Goal: Task Accomplishment & Management: Manage account settings

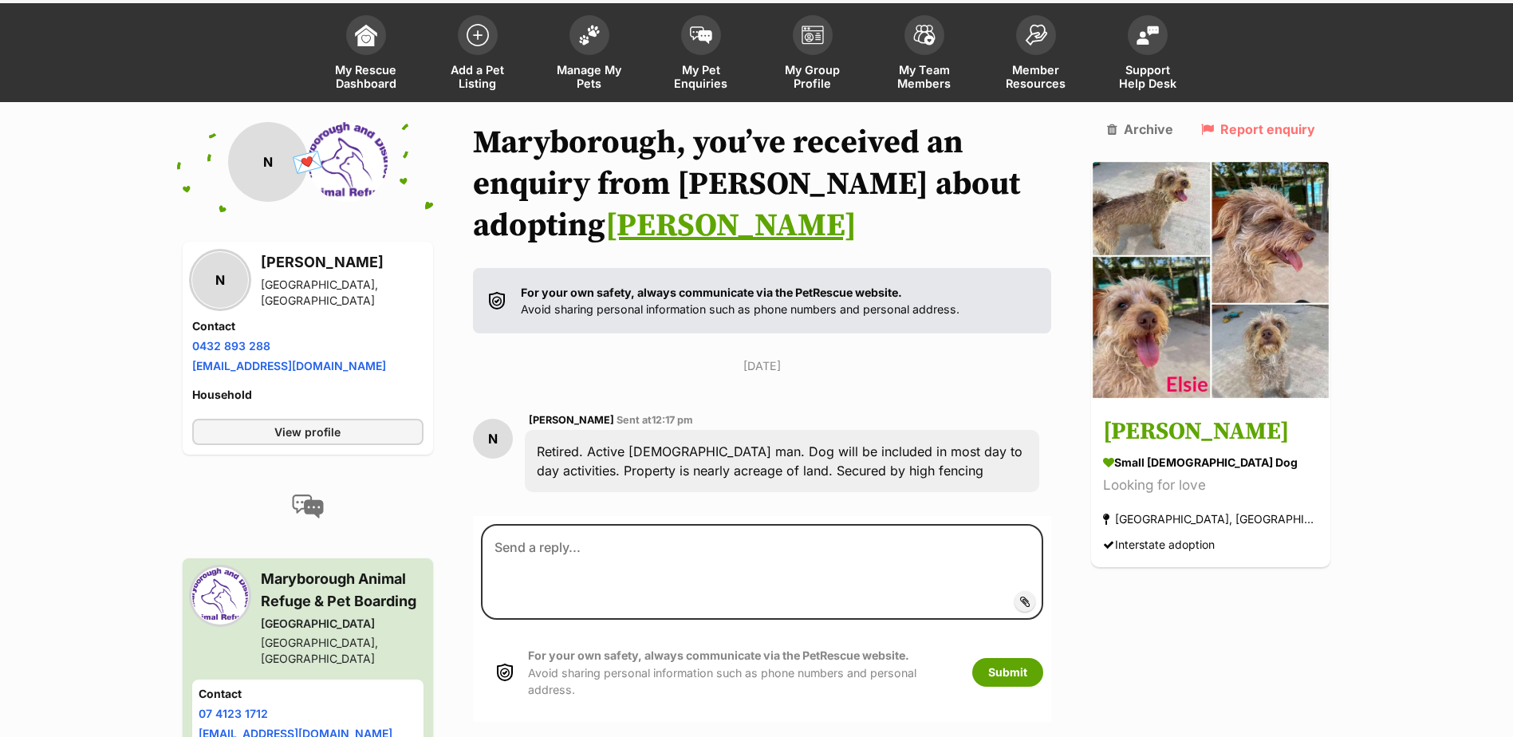
scroll to position [162, 0]
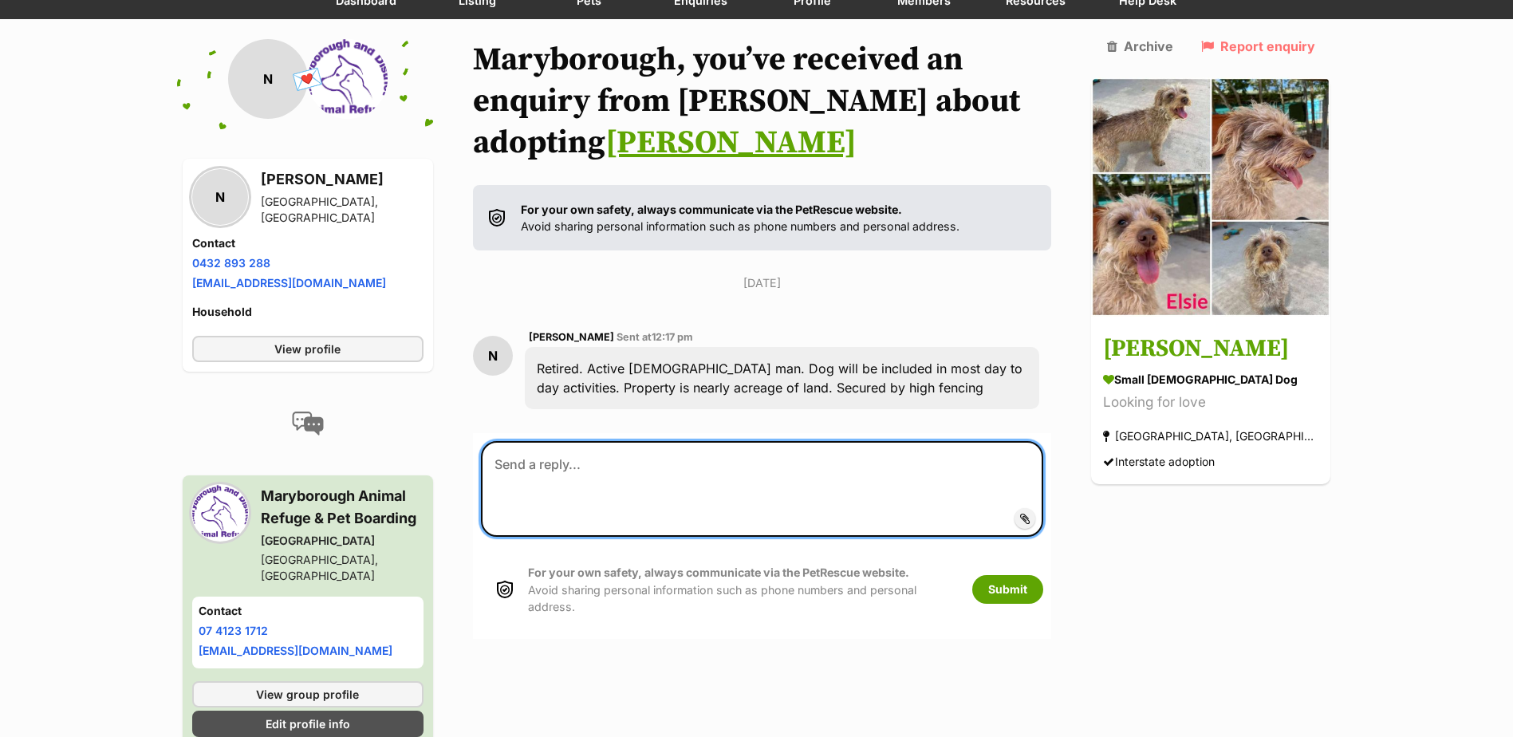
click at [655, 510] on textarea at bounding box center [762, 489] width 563 height 96
type textarea "[PERSON_NAME] has been adopted"
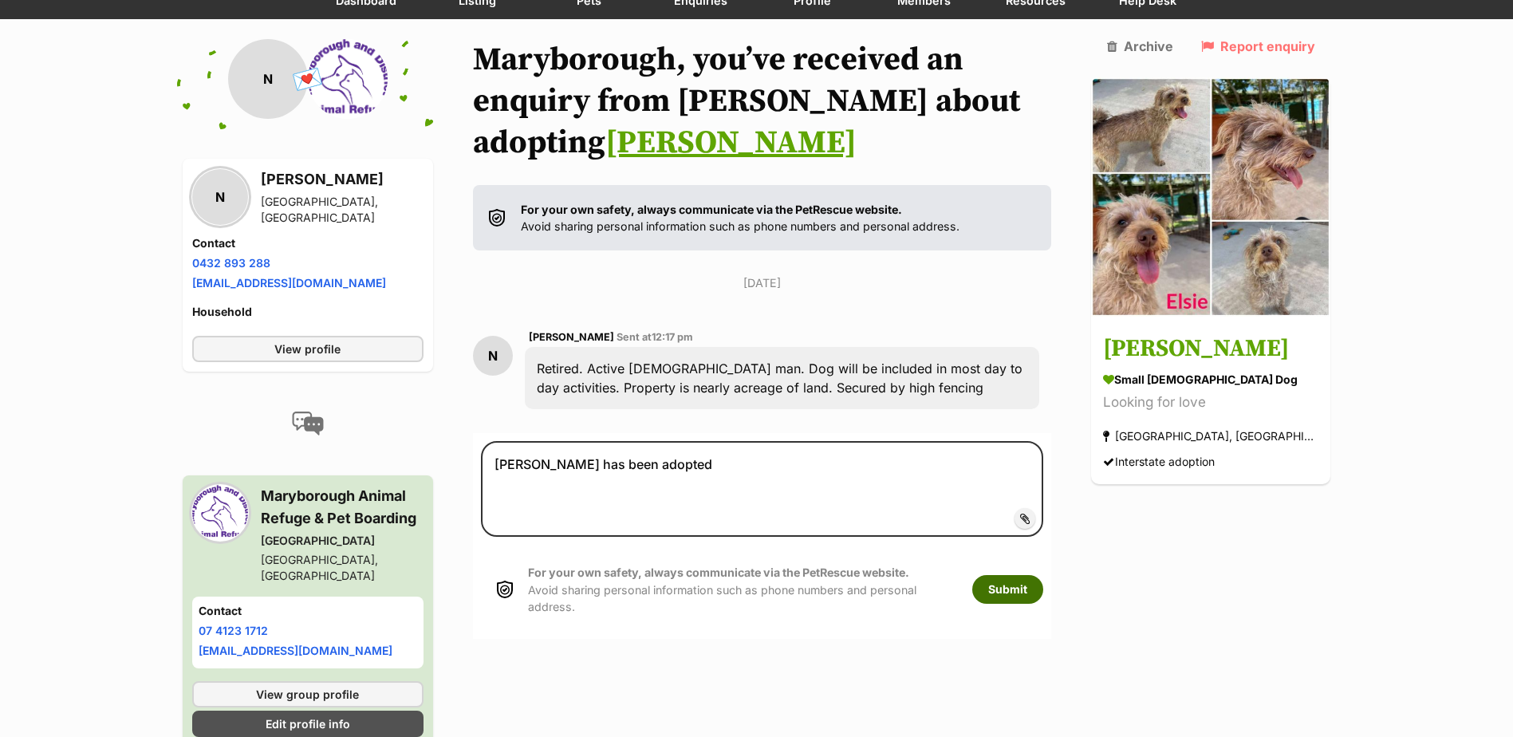
drag, startPoint x: 1058, startPoint y: 577, endPoint x: 1051, endPoint y: 572, distance: 9.1
click at [1043, 577] on button "Submit" at bounding box center [1007, 589] width 71 height 29
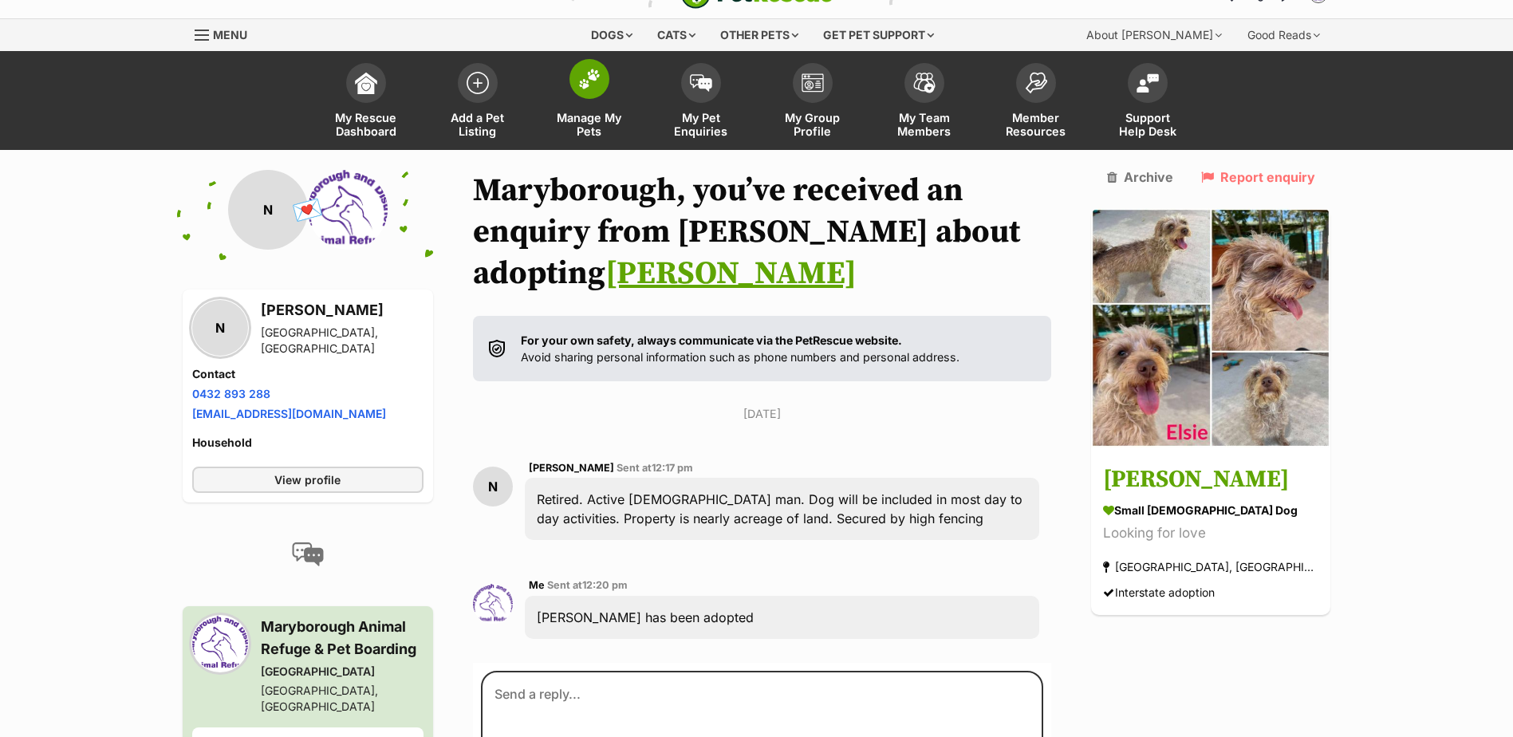
click at [584, 116] on span "Manage My Pets" at bounding box center [589, 124] width 72 height 27
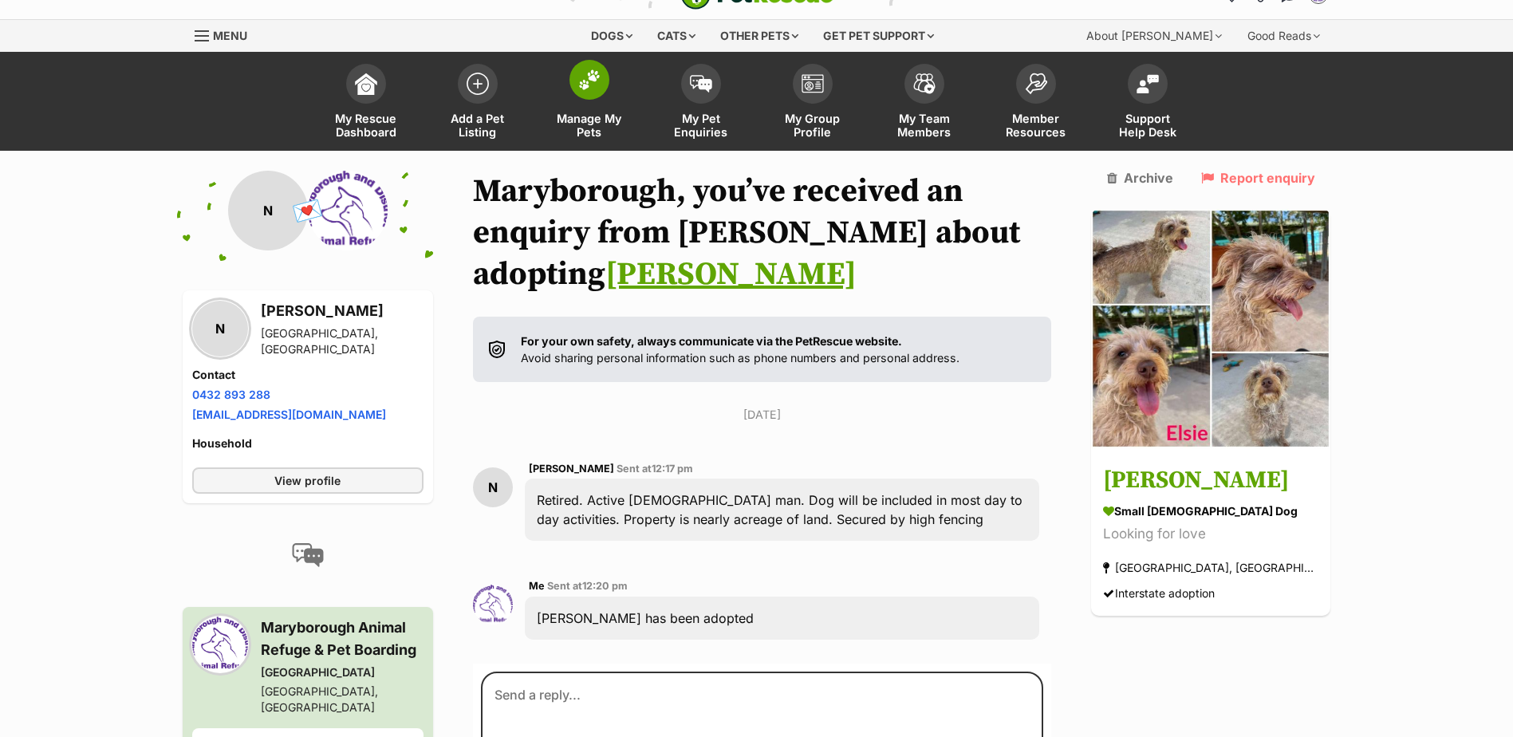
scroll to position [30, 0]
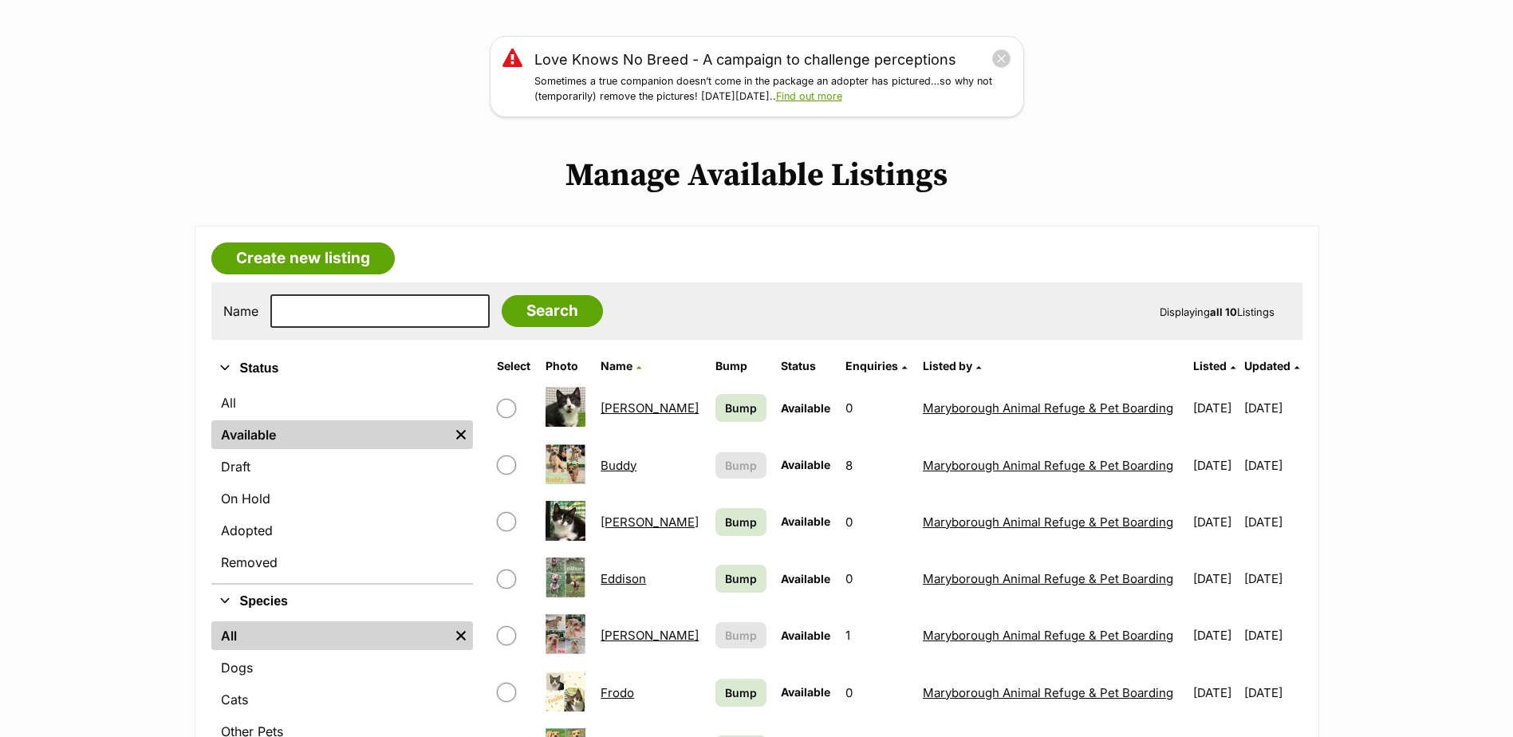
scroll to position [186, 0]
click at [510, 520] on input "checkbox" at bounding box center [506, 520] width 19 height 19
checkbox input "true"
click at [510, 460] on input "checkbox" at bounding box center [506, 464] width 19 height 19
click at [508, 462] on input "checkbox" at bounding box center [506, 464] width 19 height 19
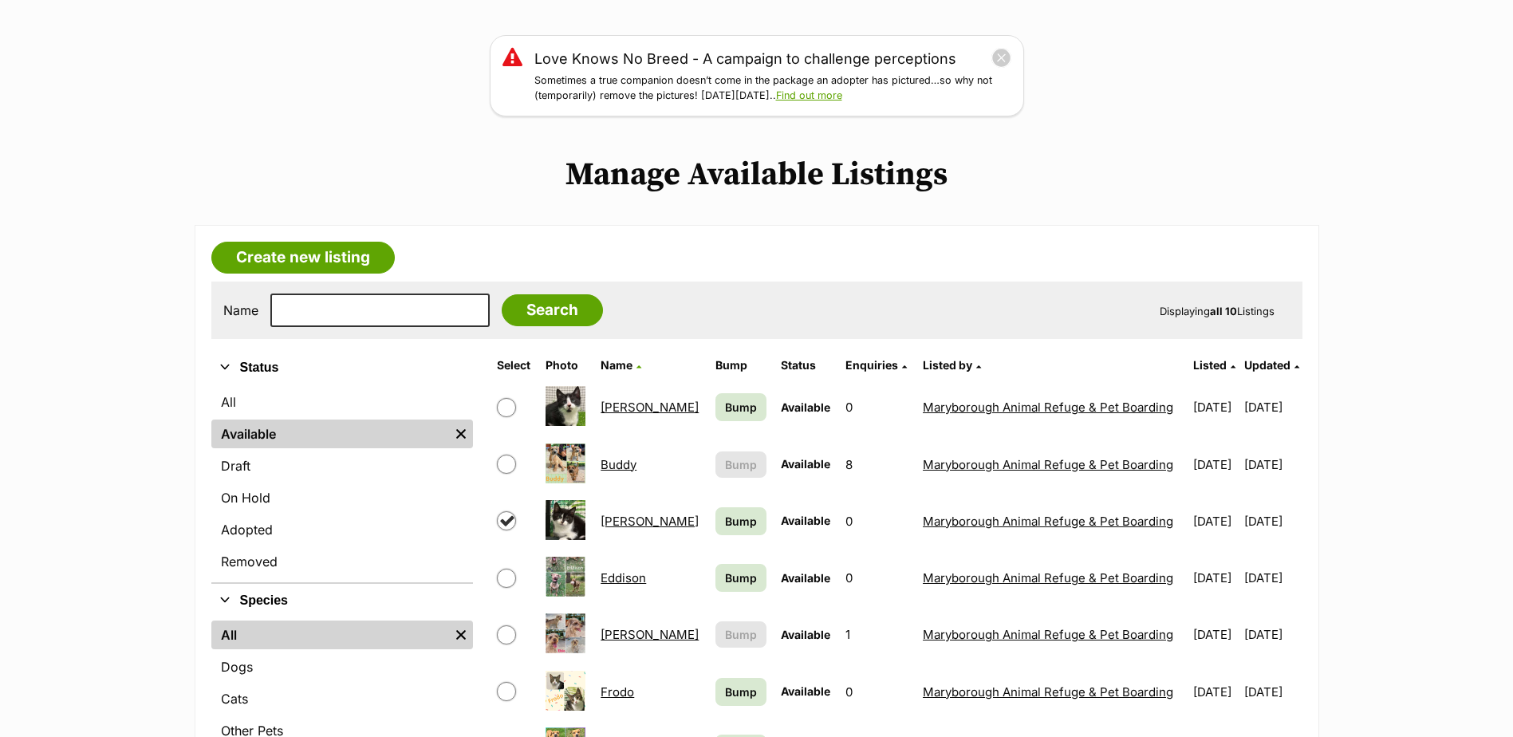
checkbox input "false"
click at [504, 645] on td at bounding box center [513, 634] width 47 height 55
click at [505, 631] on input "checkbox" at bounding box center [506, 634] width 19 height 19
checkbox input "true"
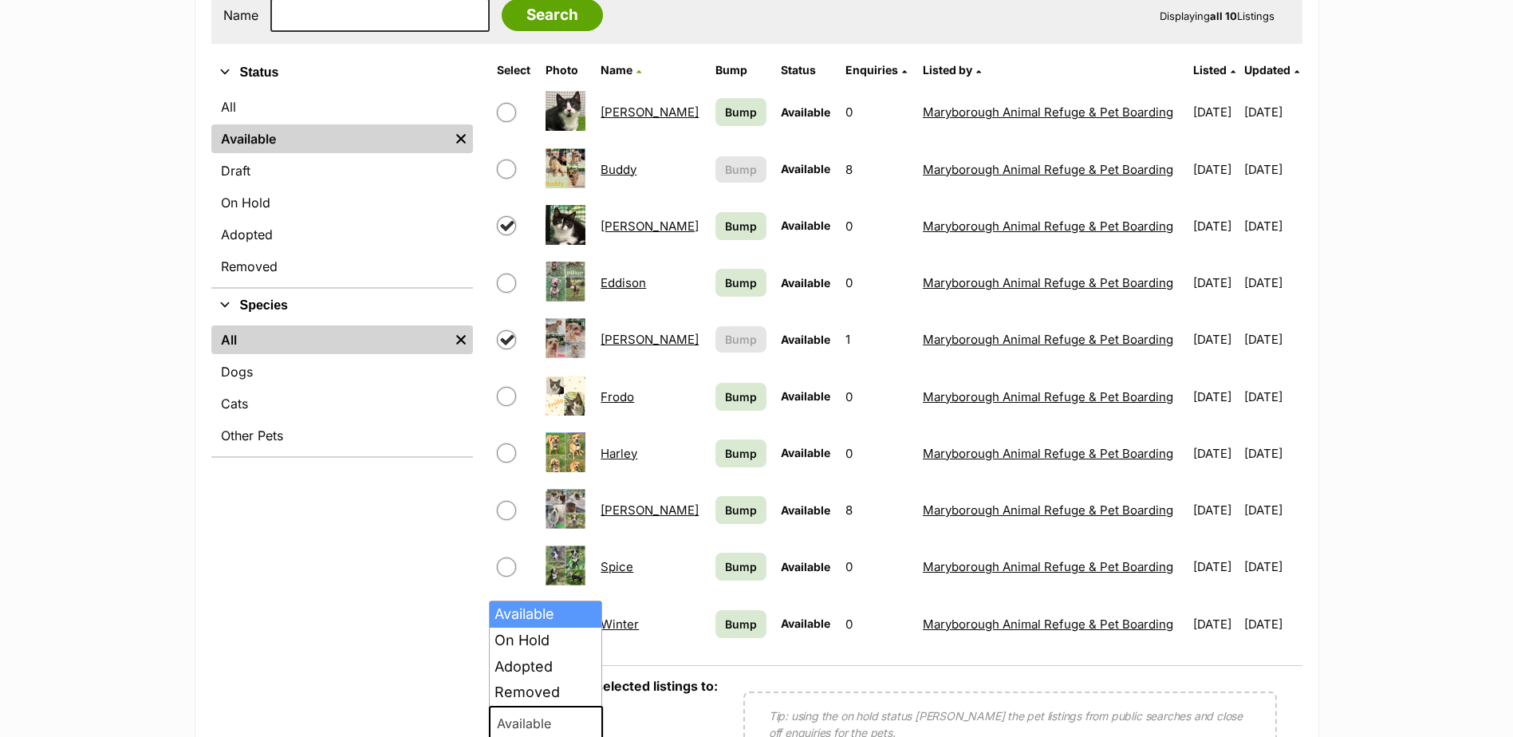
click at [575, 712] on span "Available" at bounding box center [546, 723] width 115 height 35
select select "rehomed"
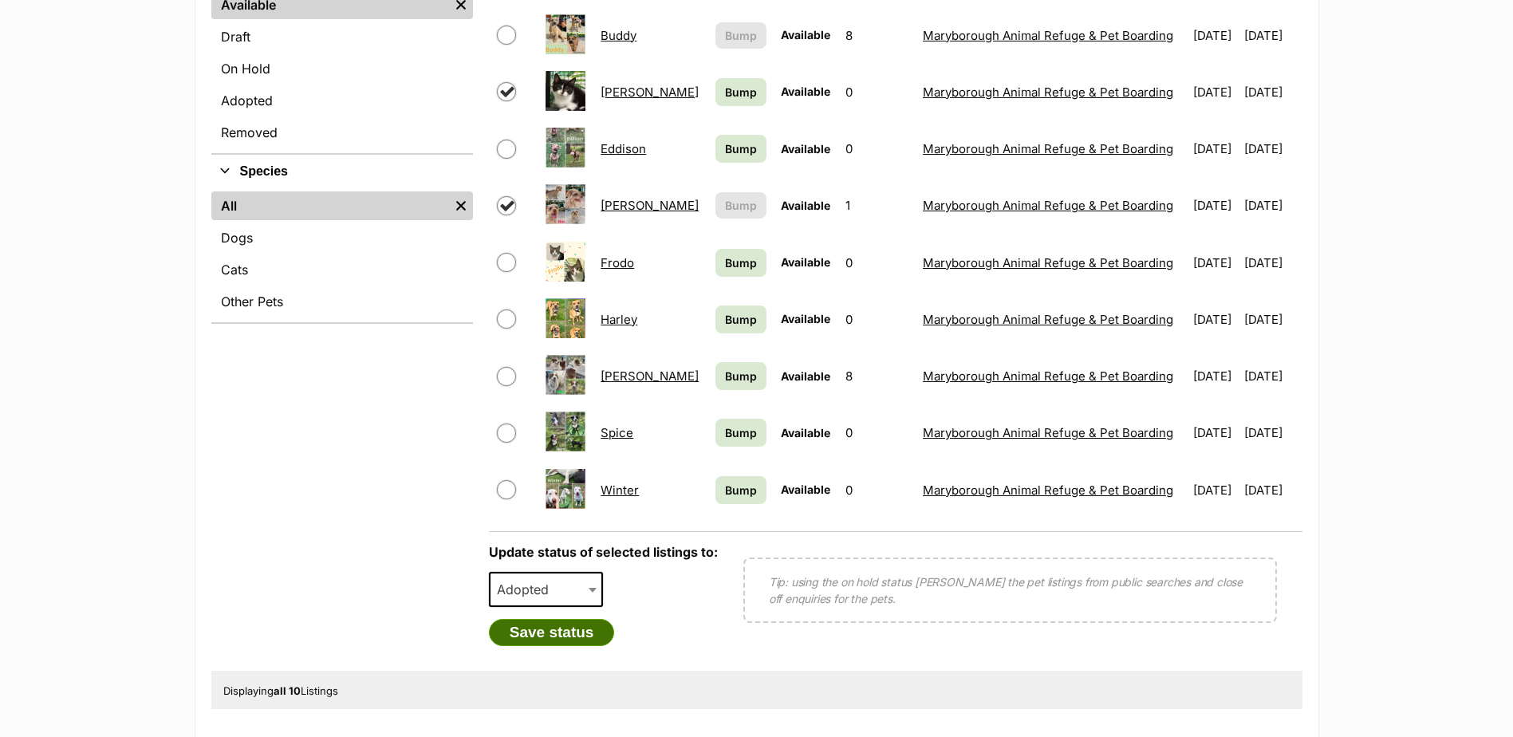
click at [568, 634] on button "Save status" at bounding box center [552, 632] width 126 height 27
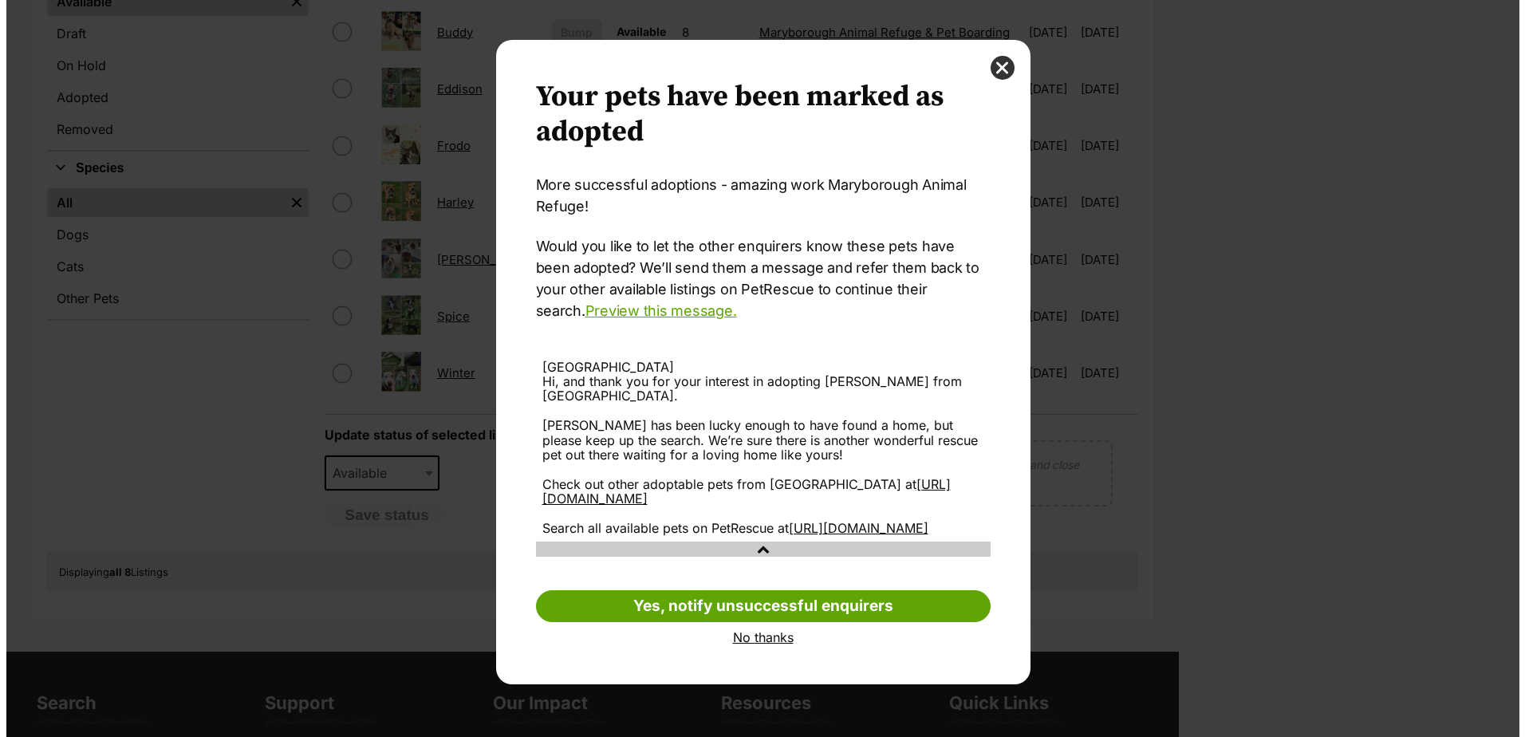
scroll to position [0, 0]
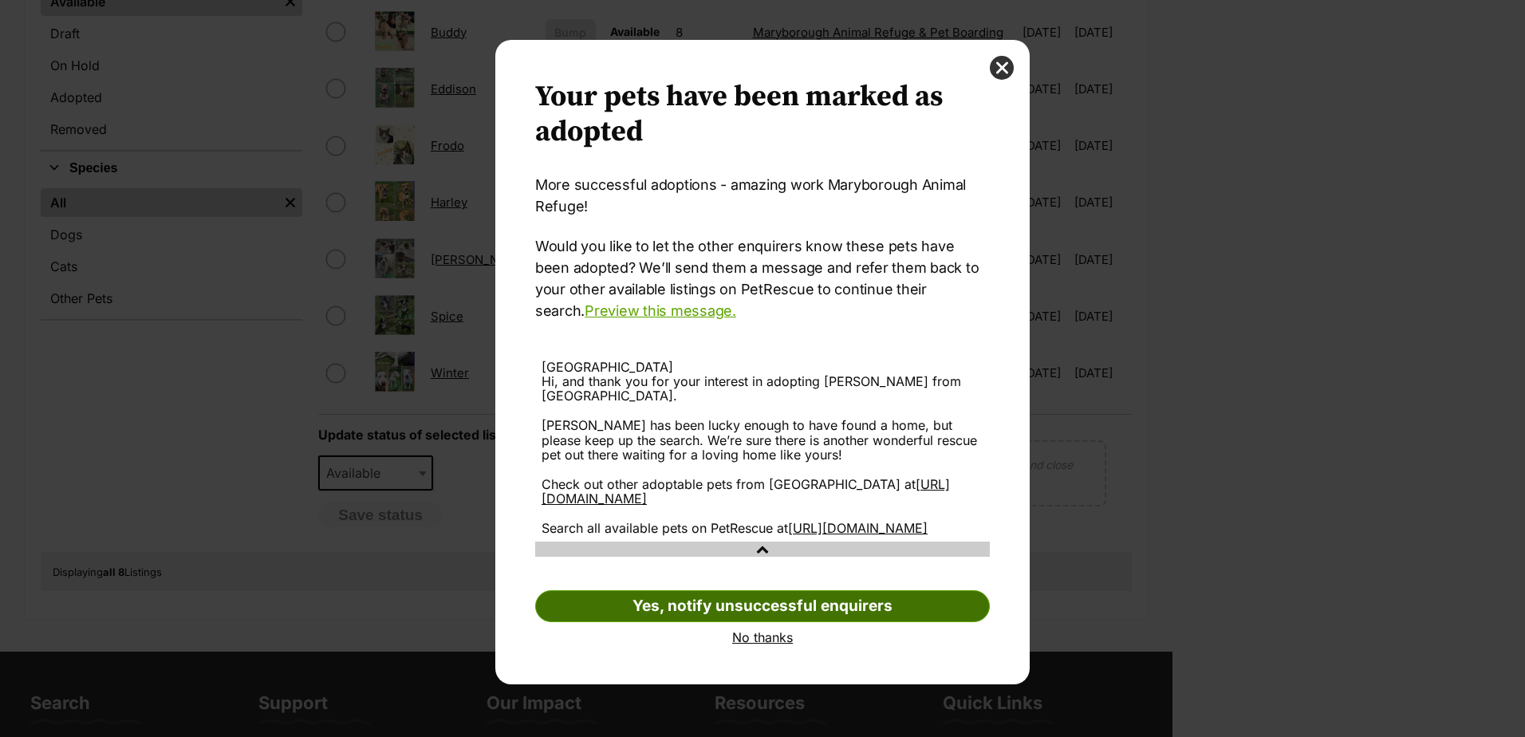
click at [769, 622] on link "Yes, notify unsuccessful enquirers" at bounding box center [762, 606] width 455 height 32
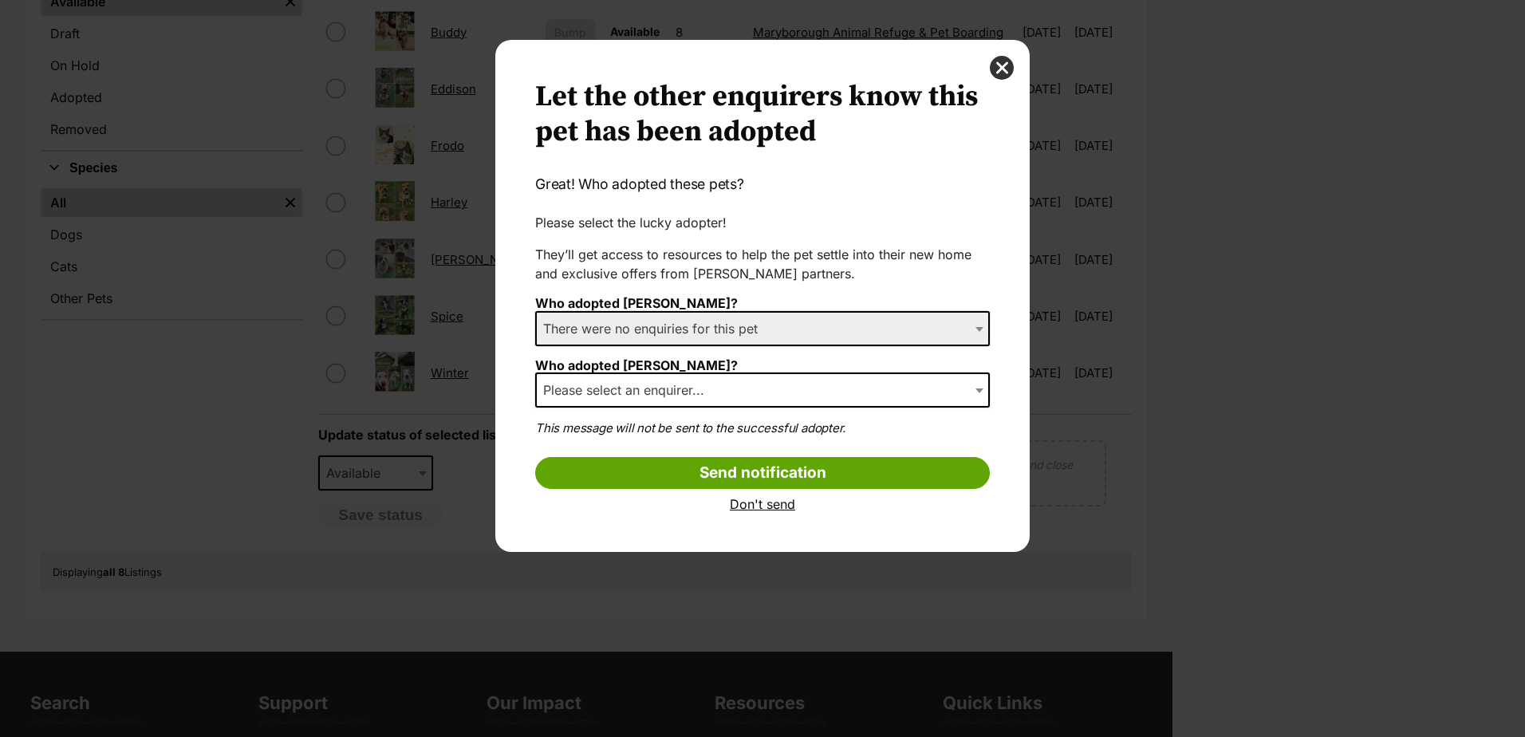
click at [751, 501] on link "Don't send" at bounding box center [762, 504] width 455 height 14
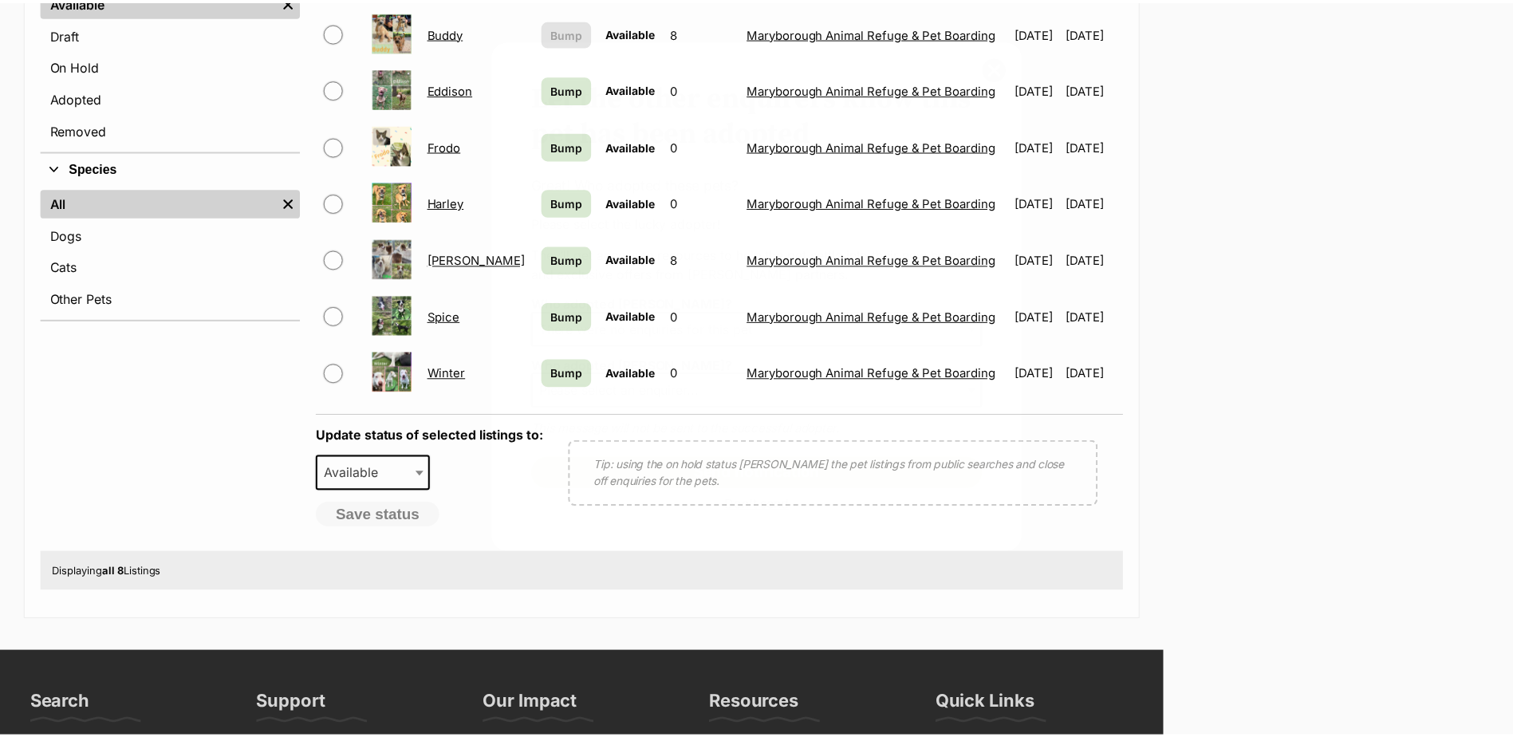
scroll to position [618, 0]
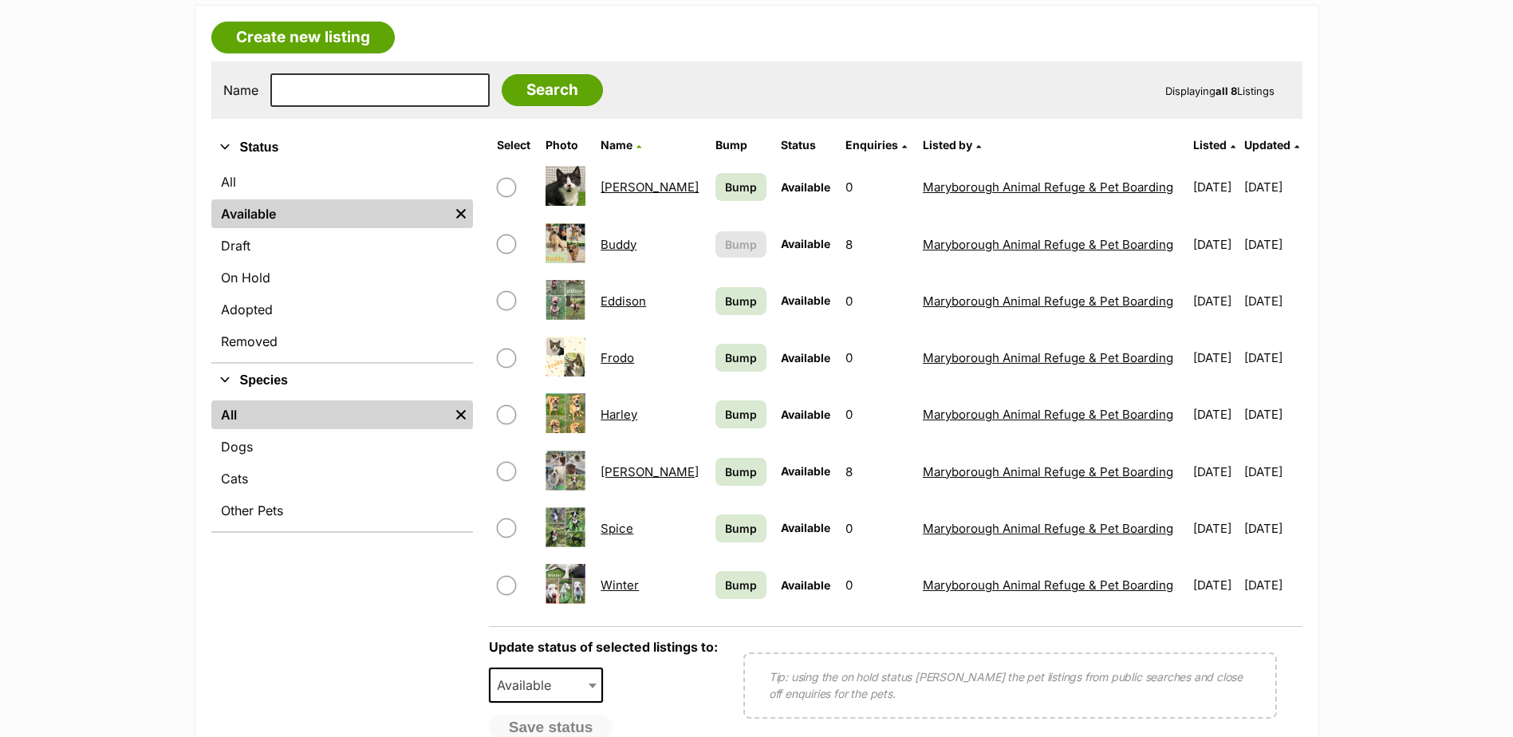
drag, startPoint x: 502, startPoint y: 243, endPoint x: 505, endPoint y: 284, distance: 40.8
click at [504, 243] on input "checkbox" at bounding box center [506, 243] width 19 height 19
checkbox input "true"
click at [579, 694] on span "Available" at bounding box center [546, 685] width 115 height 35
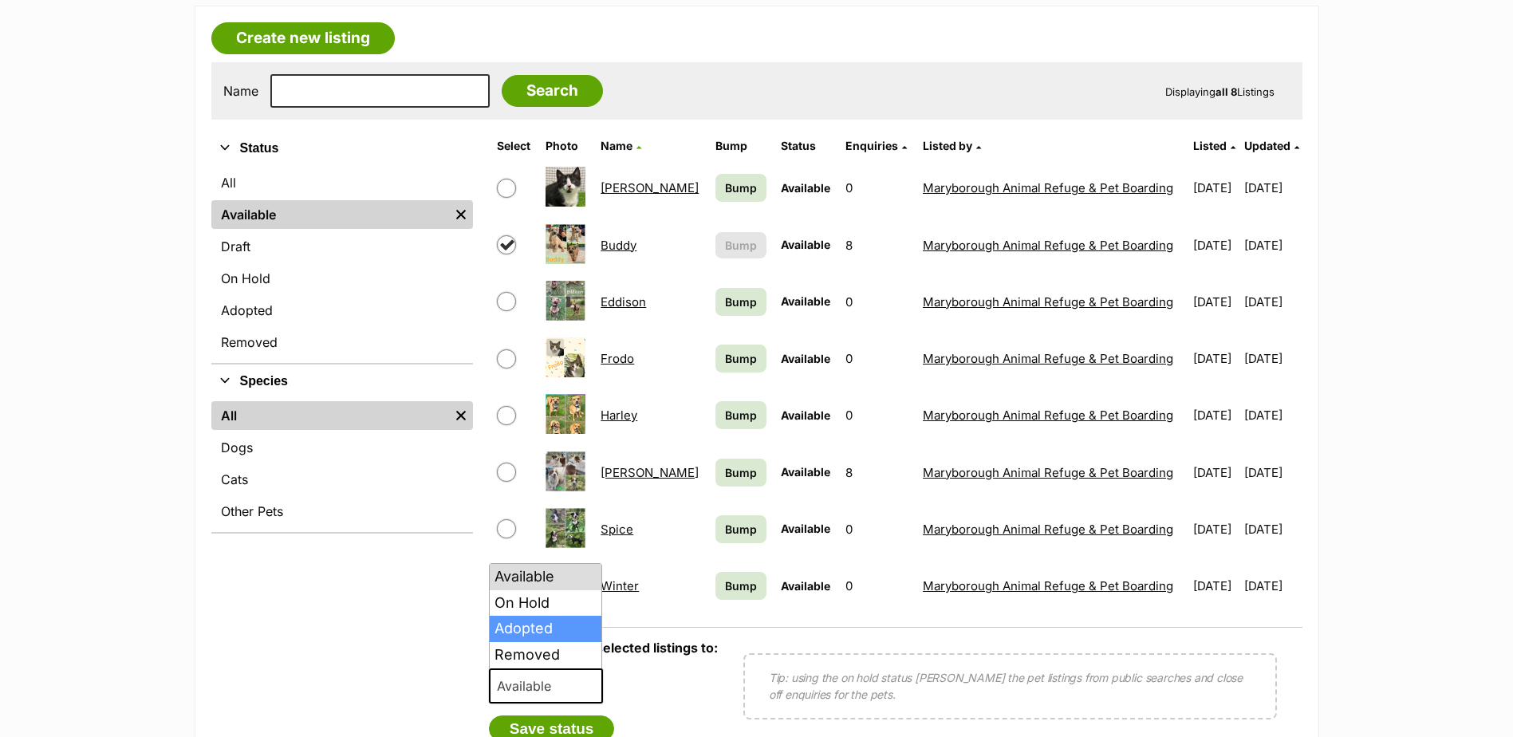
select select "rehomed"
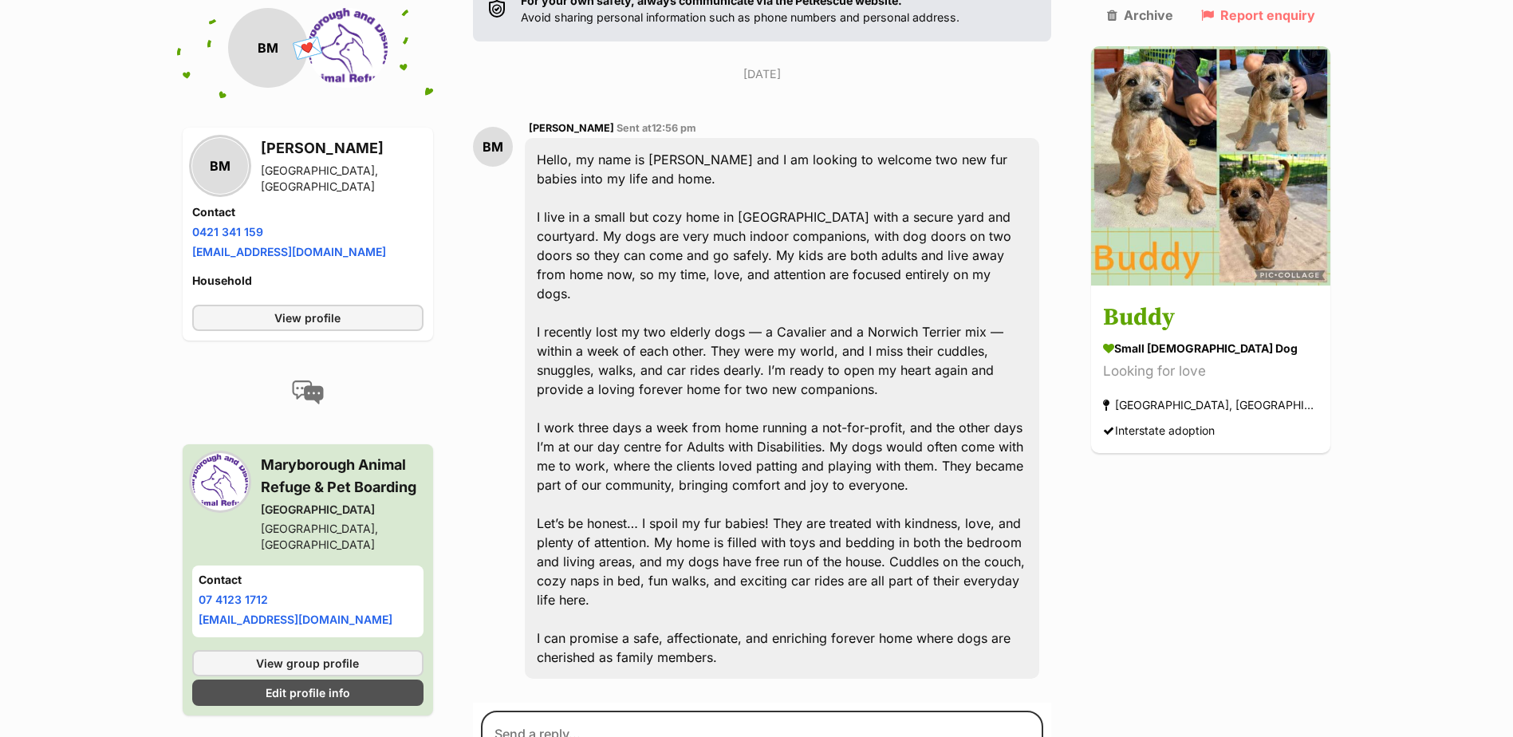
scroll to position [372, 0]
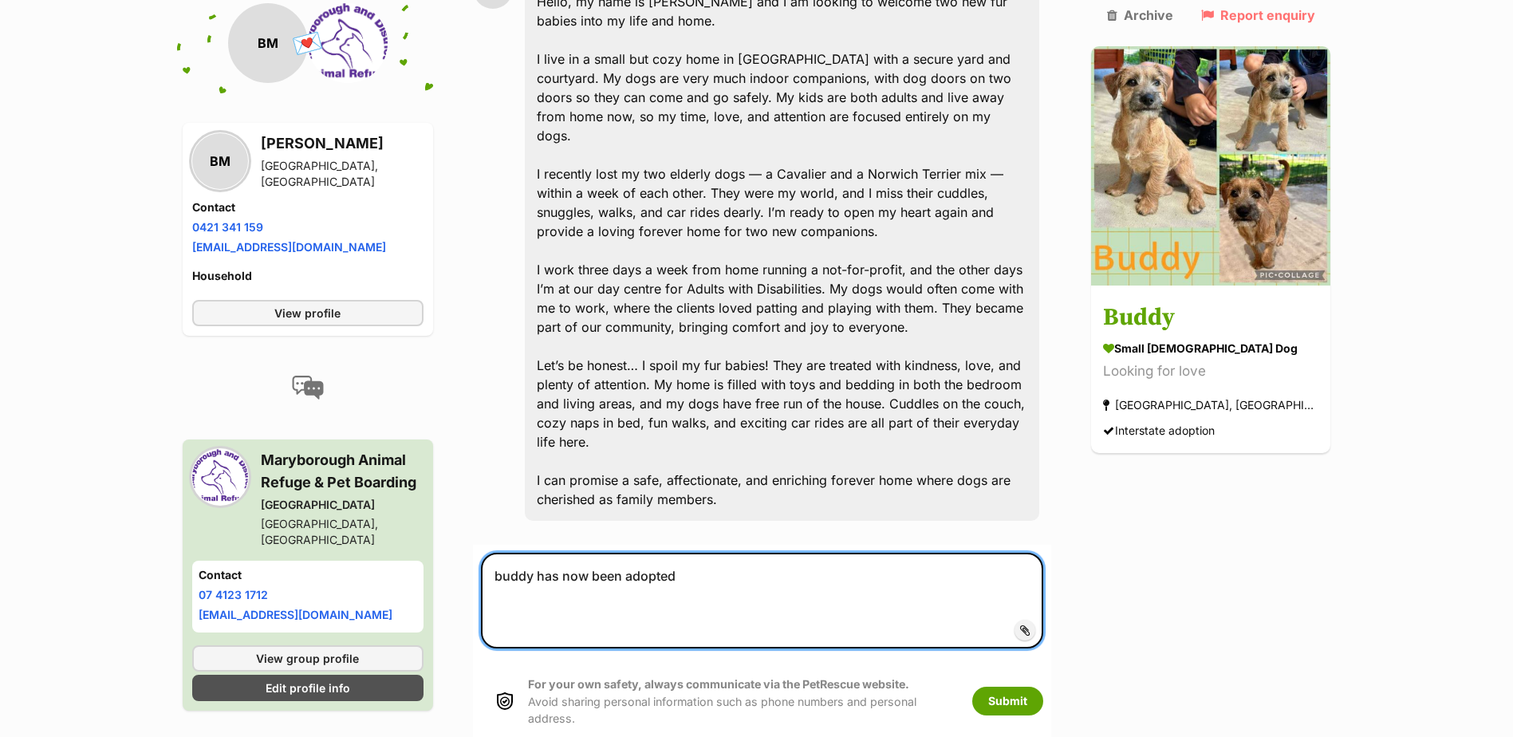
scroll to position [529, 0]
type textarea "buddy has now been adopted"
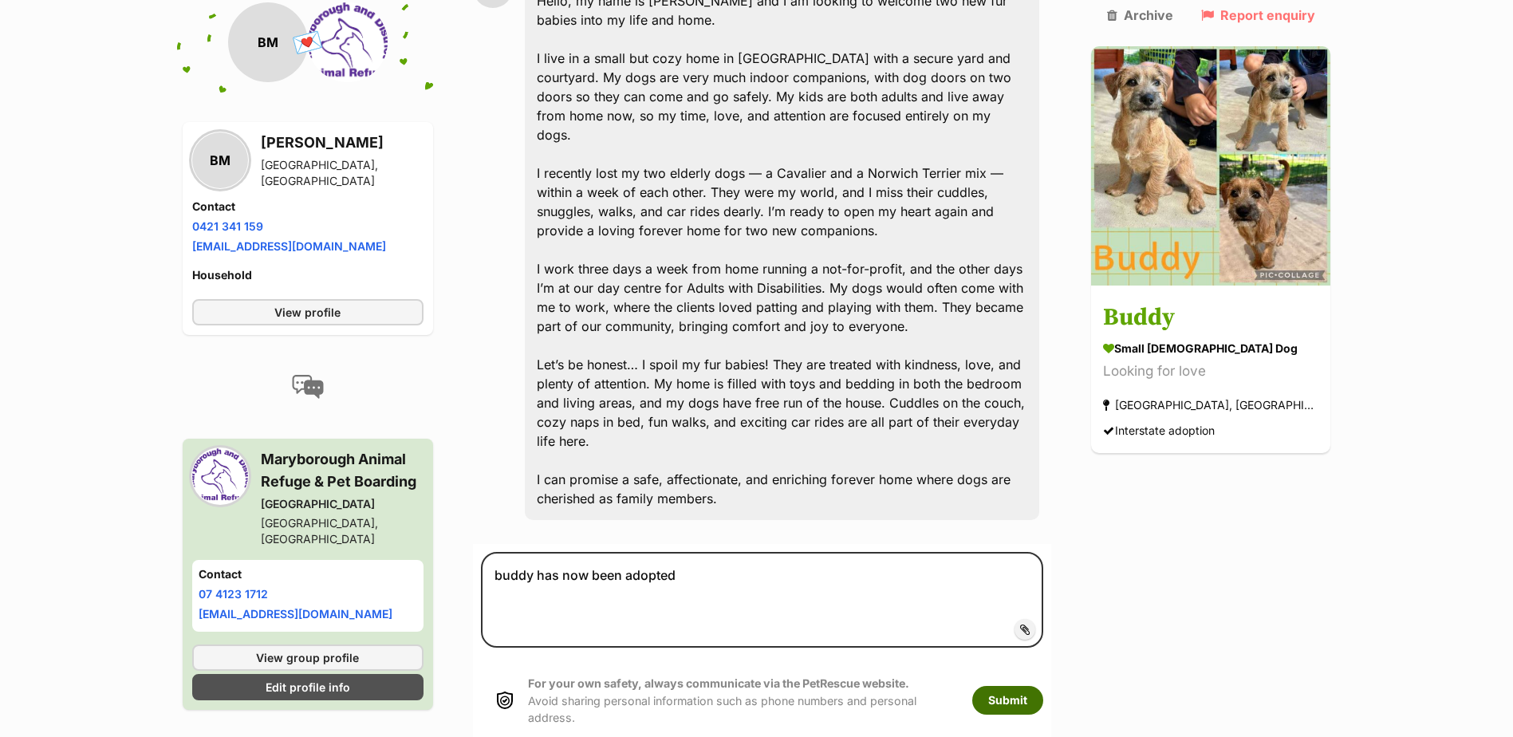
click at [1043, 686] on button "Submit" at bounding box center [1007, 700] width 71 height 29
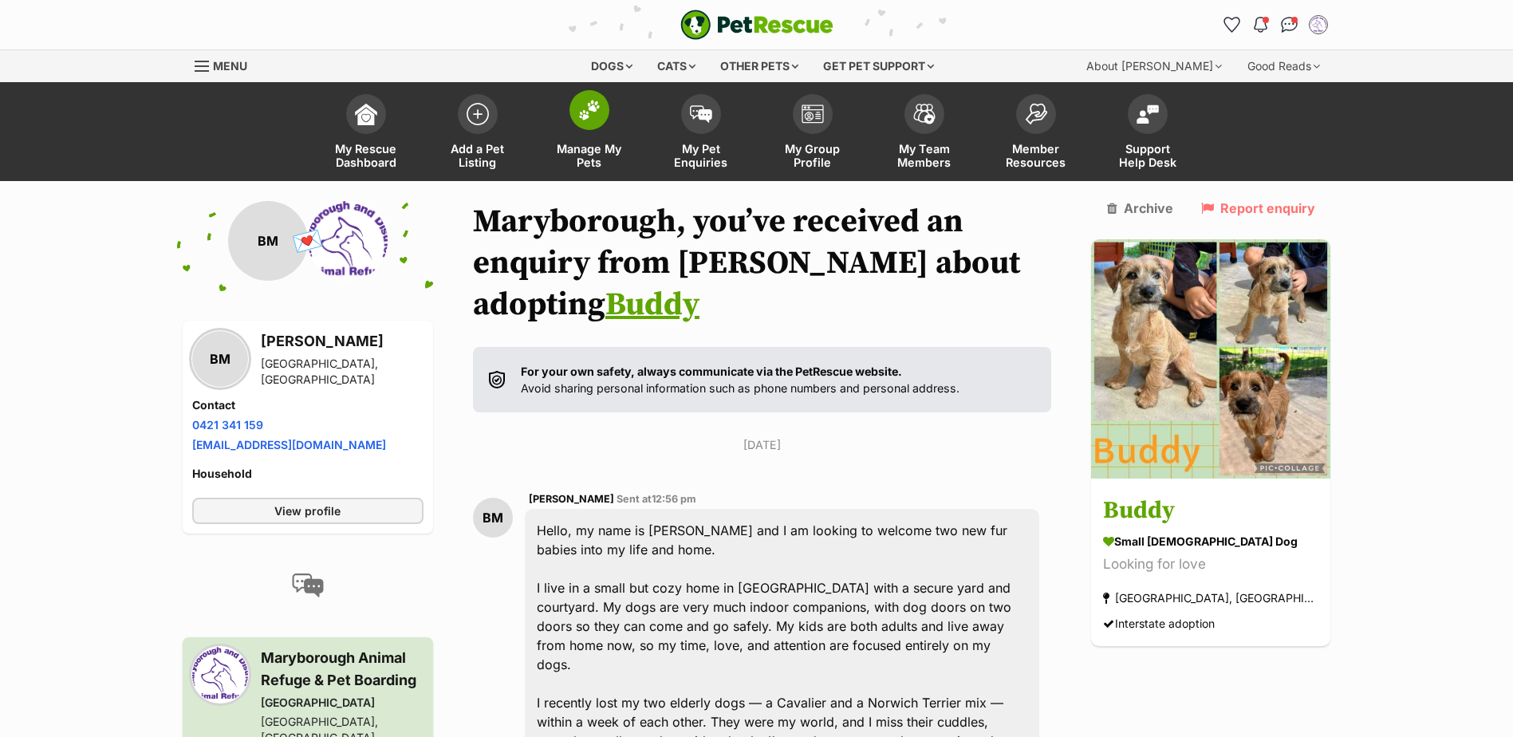
click at [591, 152] on span "Manage My Pets" at bounding box center [589, 155] width 72 height 27
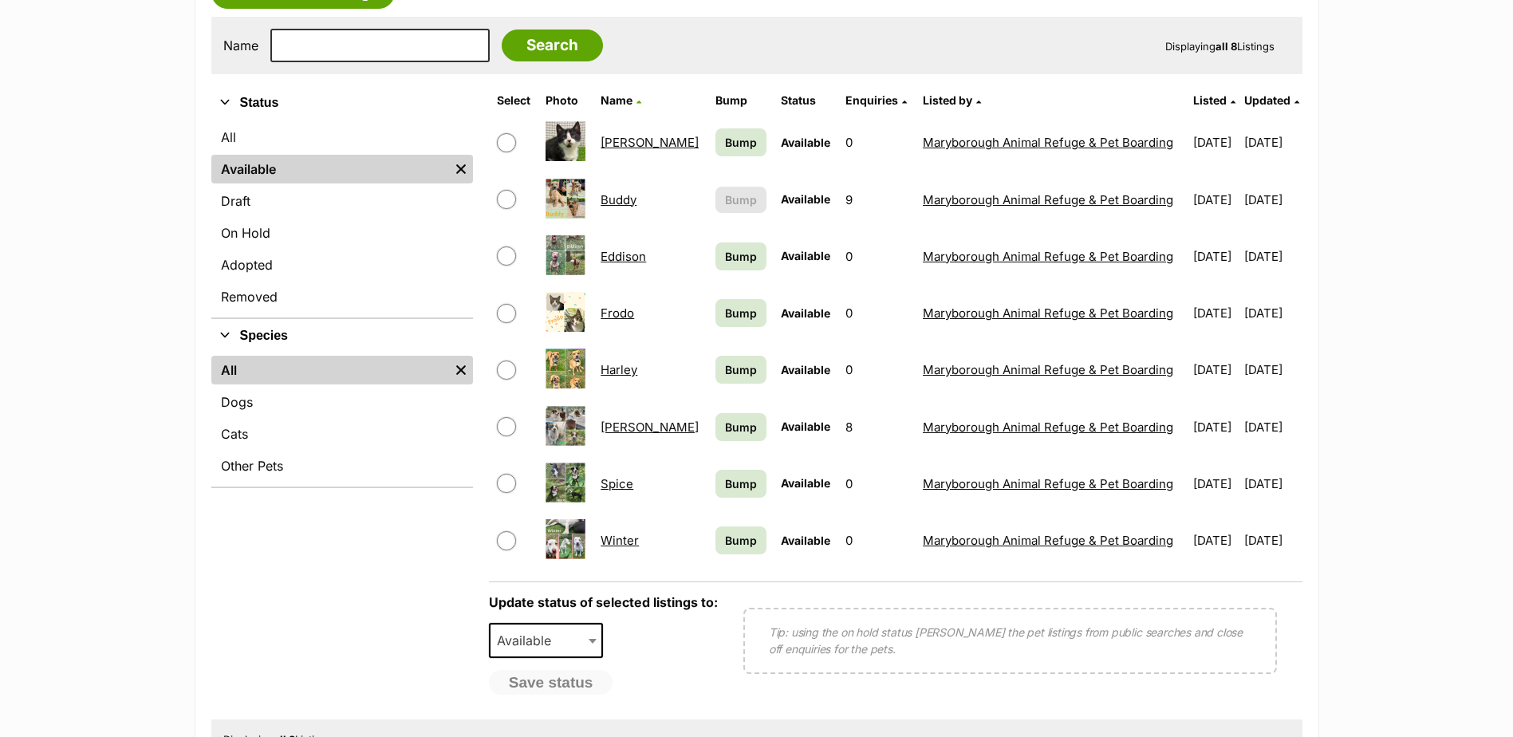
scroll to position [451, 0]
click at [504, 195] on input "checkbox" at bounding box center [506, 198] width 19 height 19
checkbox input "true"
click at [549, 641] on span "Available" at bounding box center [528, 639] width 77 height 22
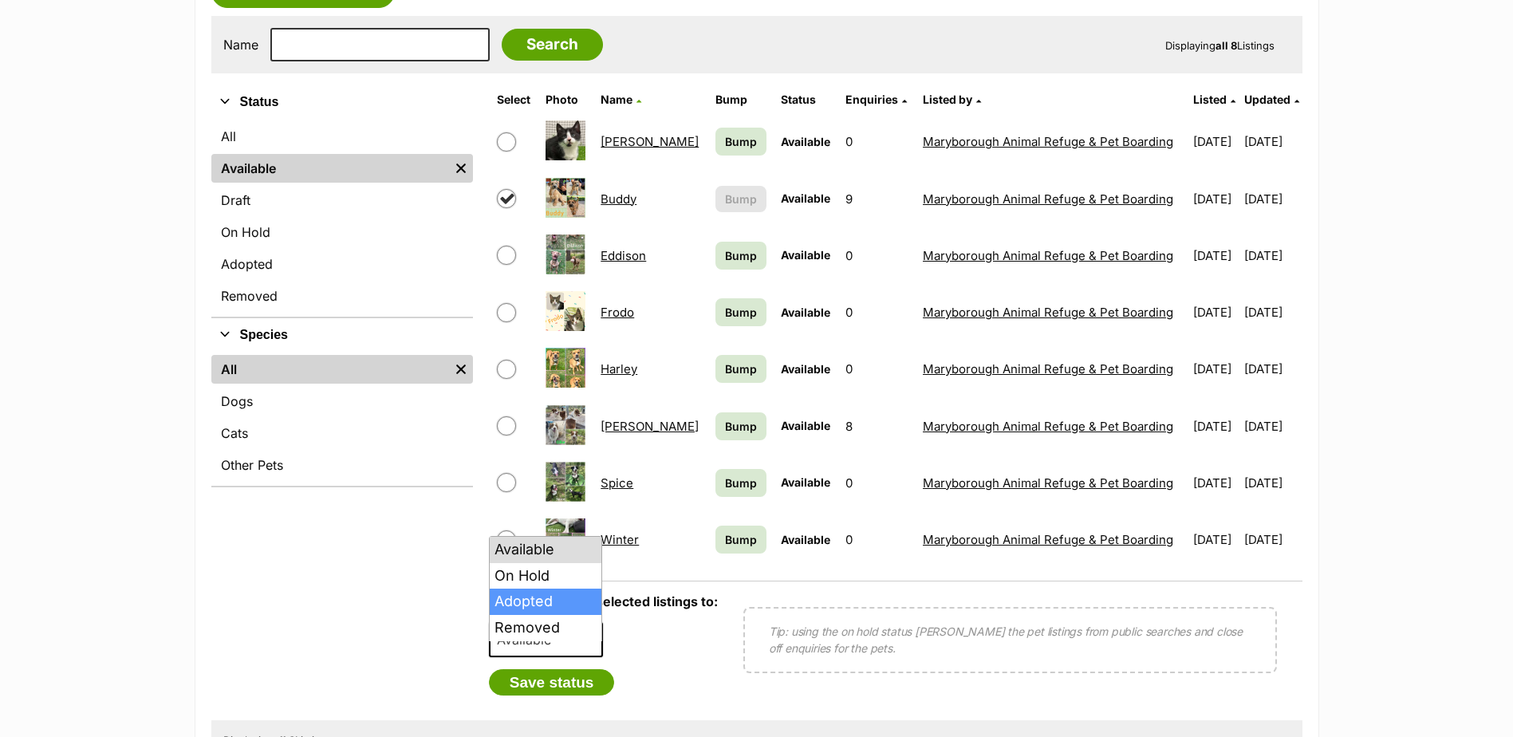
select select "rehomed"
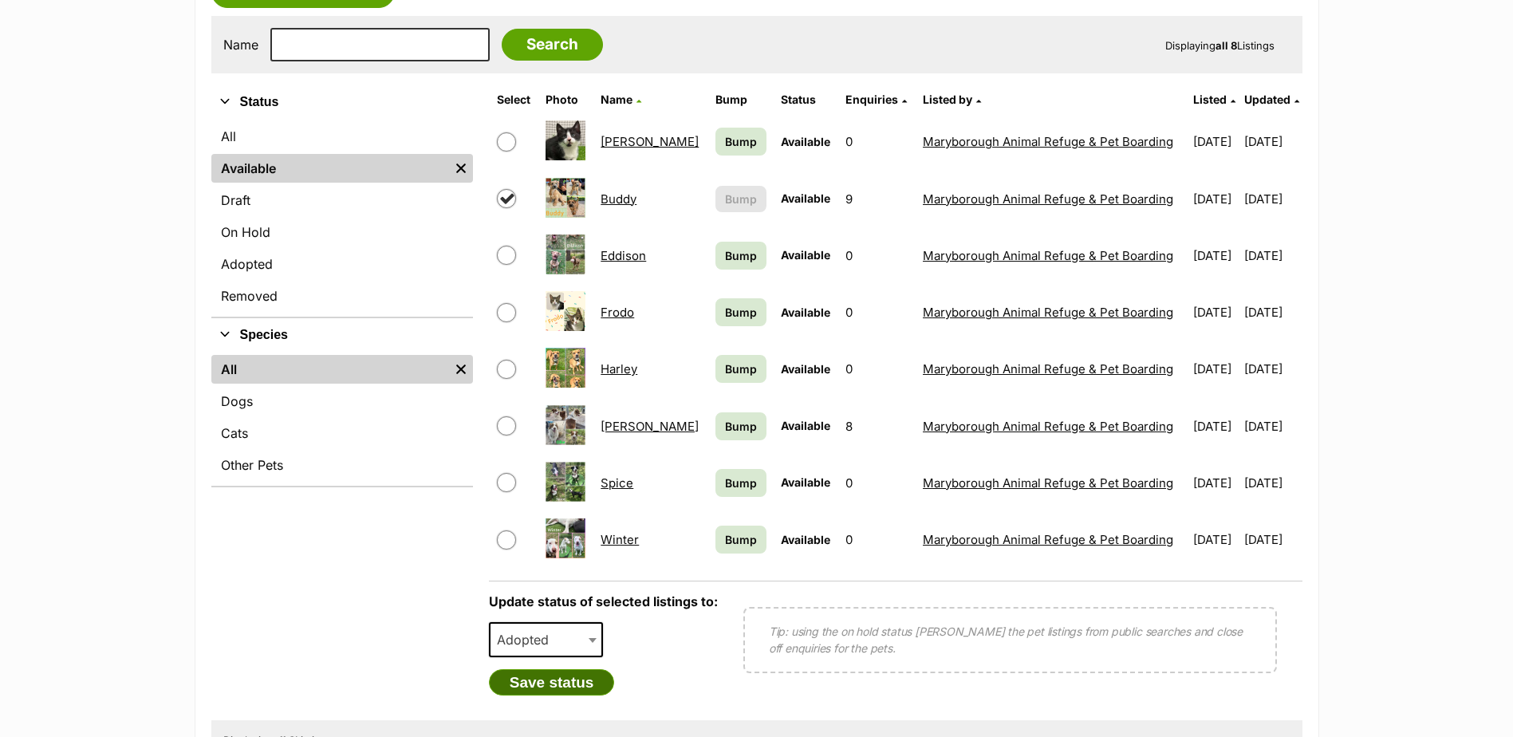
click at [537, 687] on button "Save status" at bounding box center [552, 682] width 126 height 27
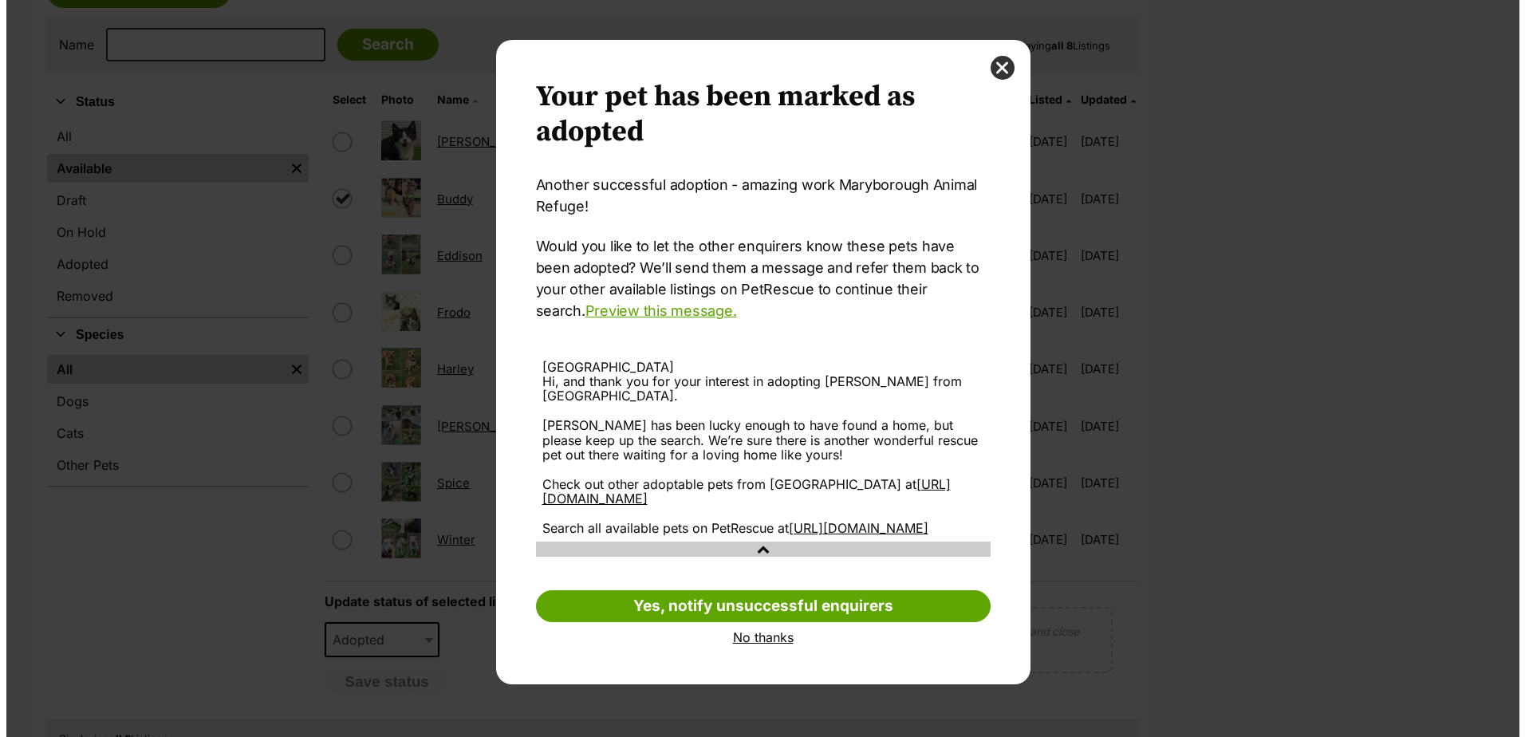
scroll to position [0, 0]
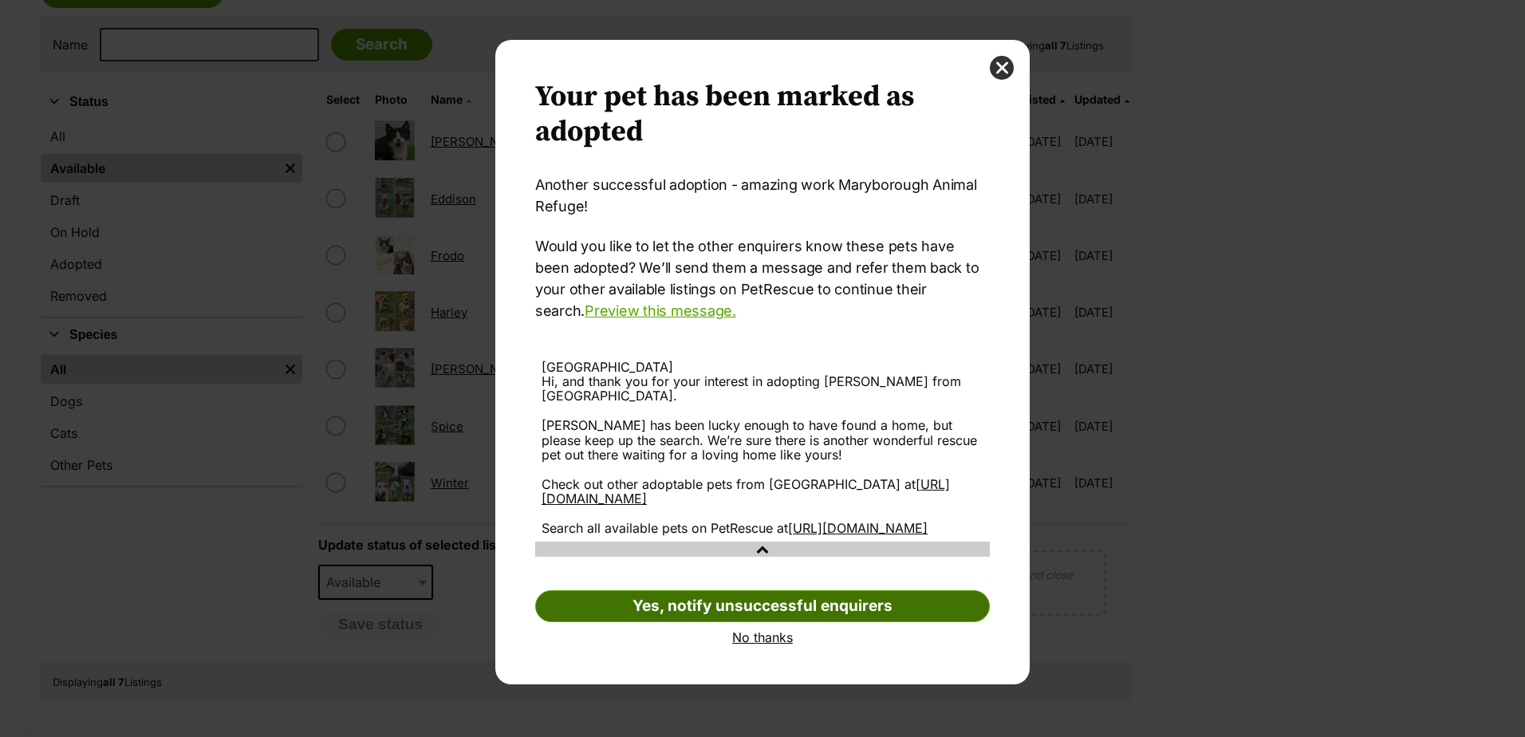
click at [678, 622] on link "Yes, notify unsuccessful enquirers" at bounding box center [762, 606] width 455 height 32
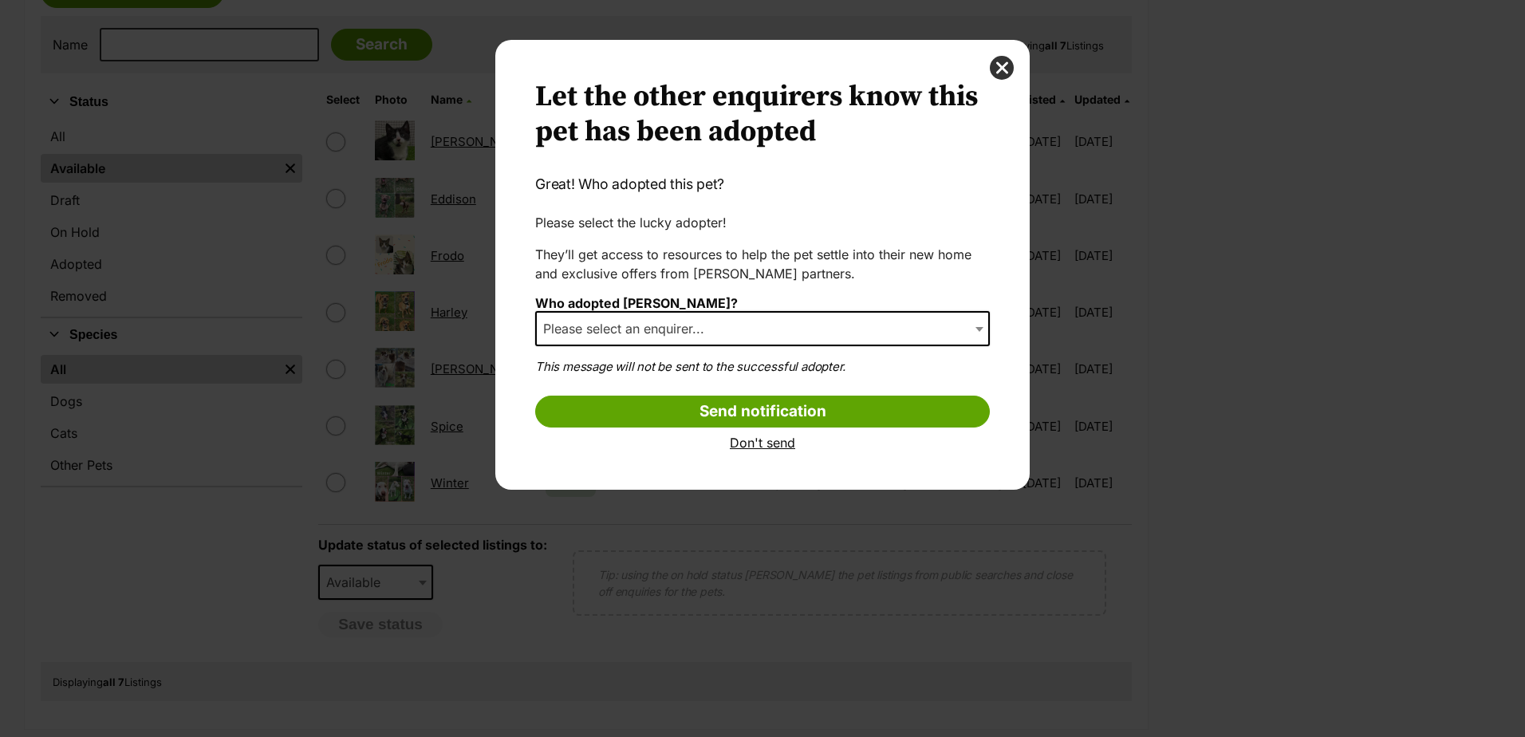
click at [628, 335] on span "Please select an enquirer..." at bounding box center [628, 328] width 183 height 22
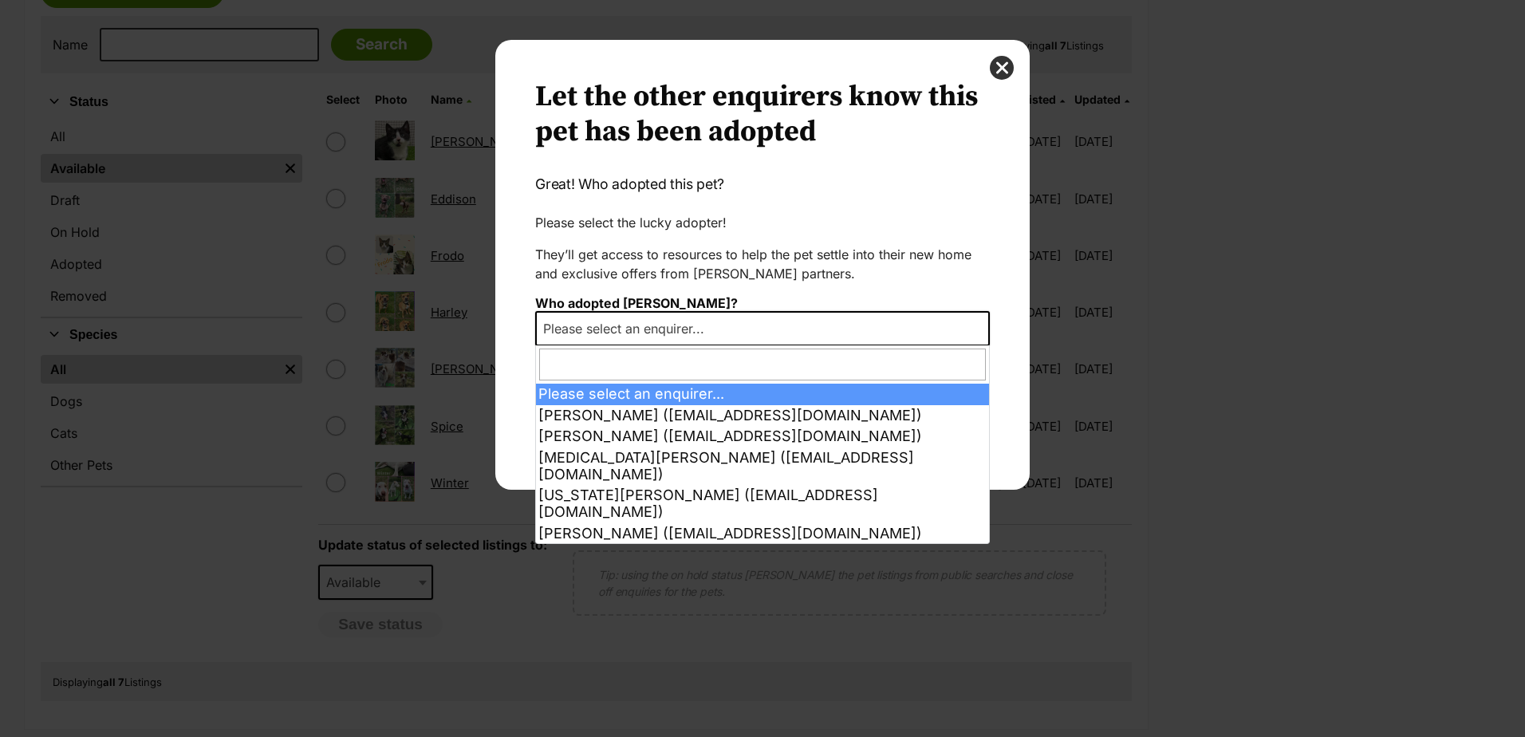
click at [616, 340] on span "Please select an enquirer..." at bounding box center [762, 328] width 455 height 35
click at [614, 335] on span "Please select an enquirer..." at bounding box center [628, 328] width 183 height 22
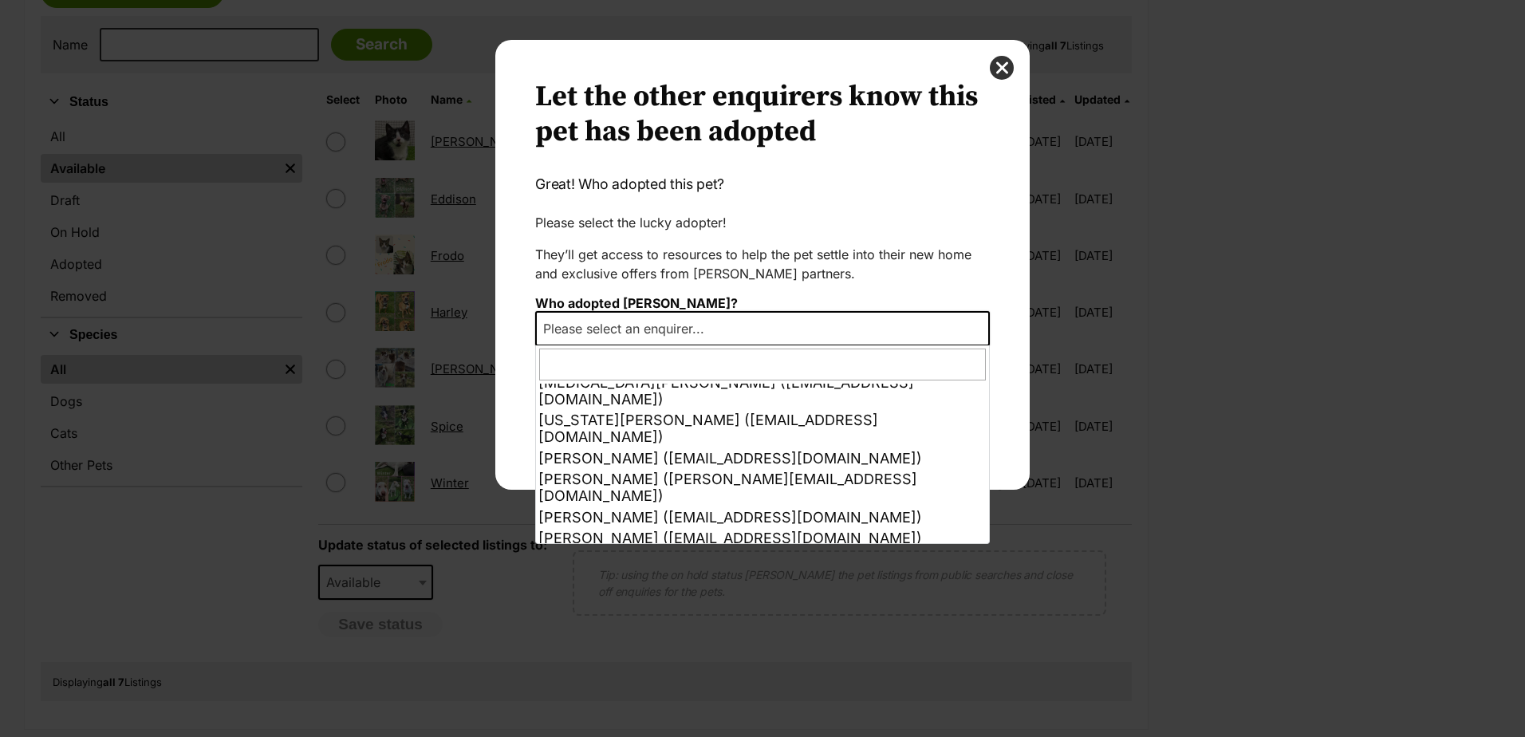
scroll to position [75, 0]
select select "other"
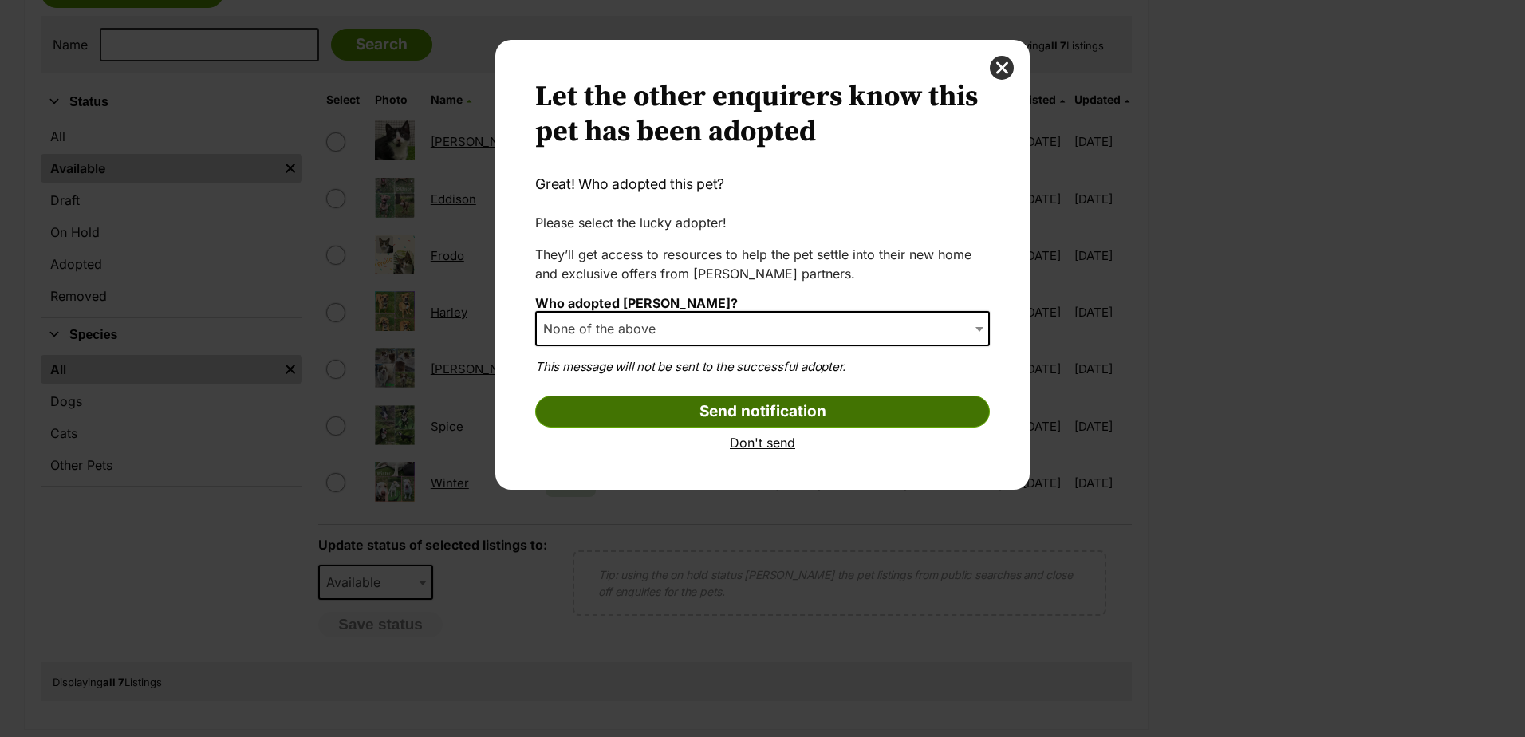
click at [765, 415] on input "Send notification" at bounding box center [762, 412] width 455 height 32
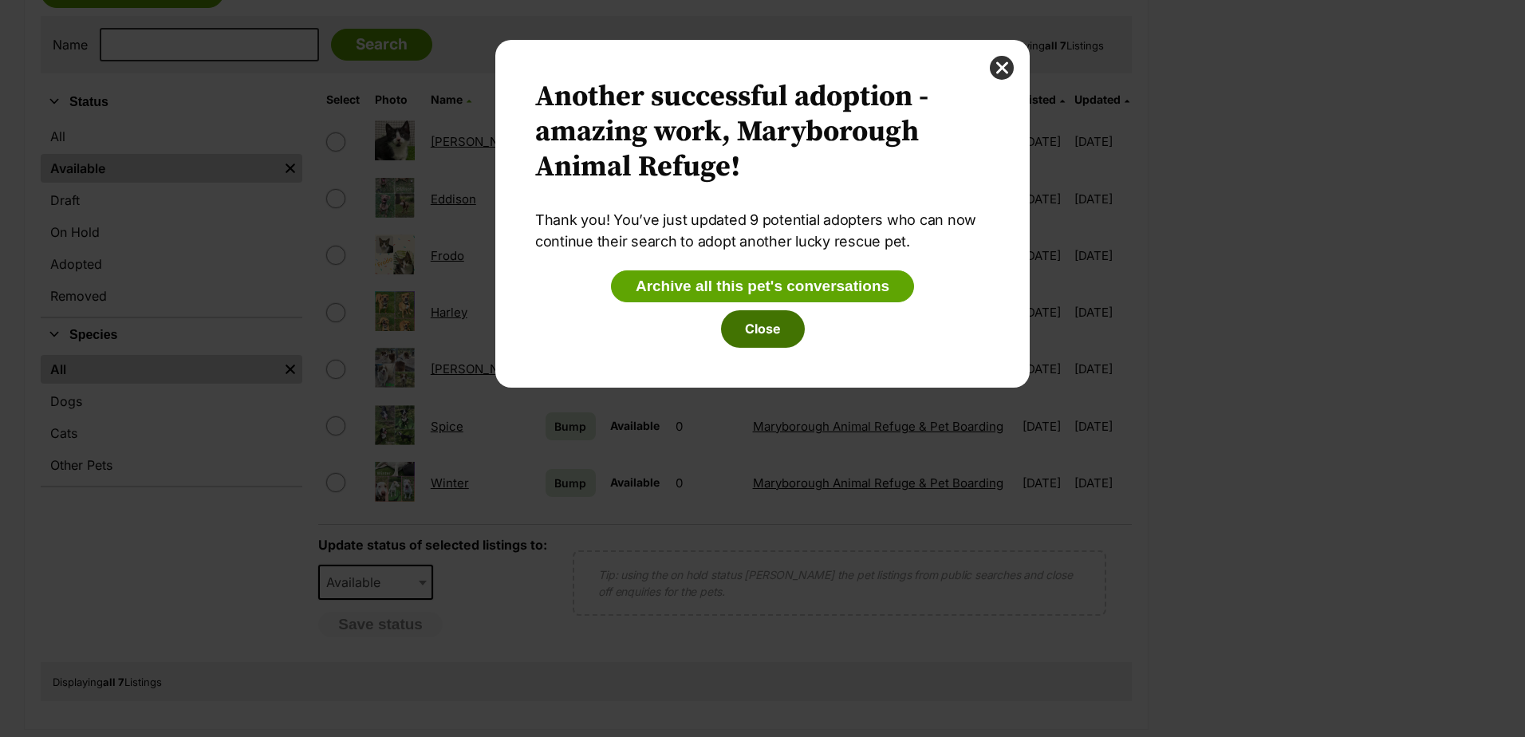
click at [767, 338] on button "Close" at bounding box center [763, 328] width 84 height 37
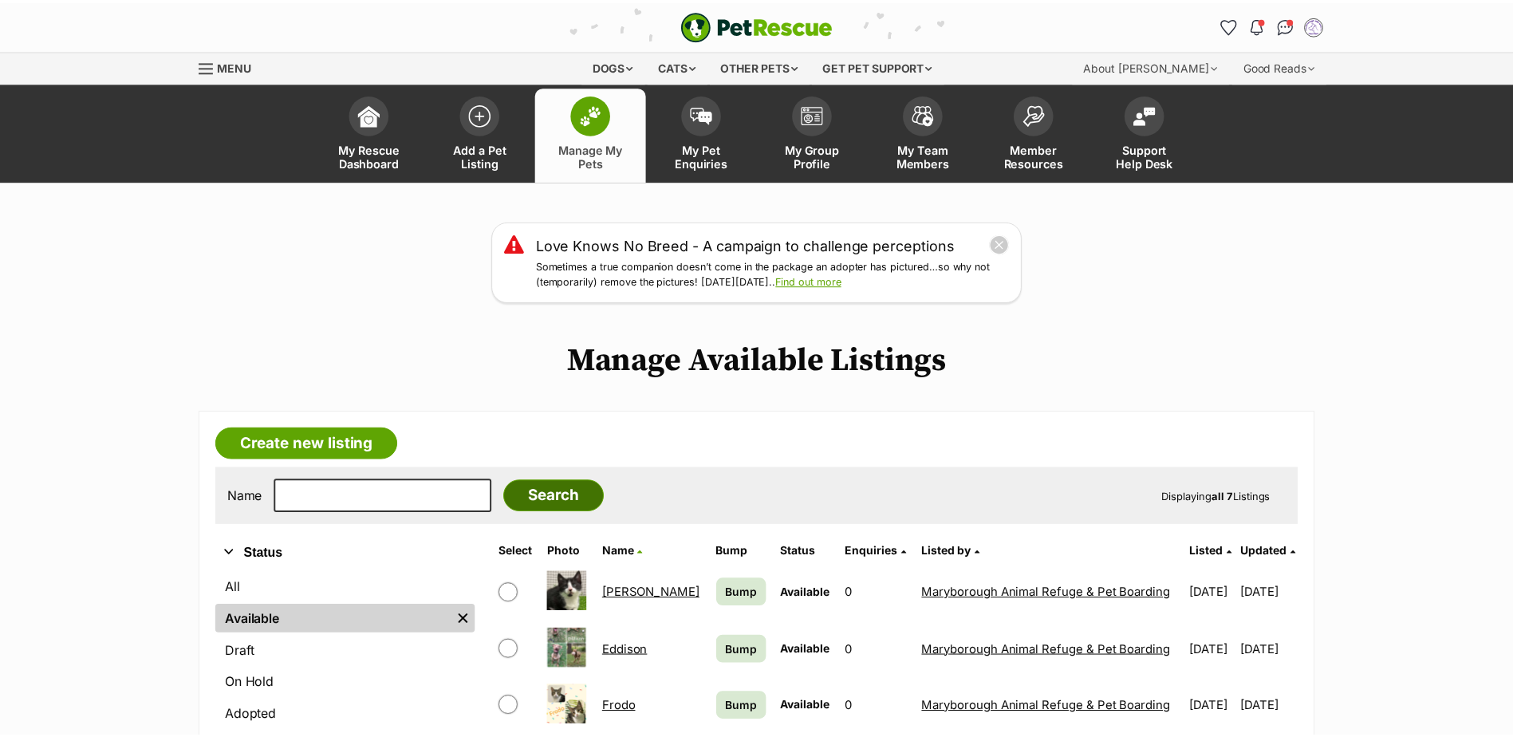
scroll to position [451, 0]
